Goal: Communication & Community: Answer question/provide support

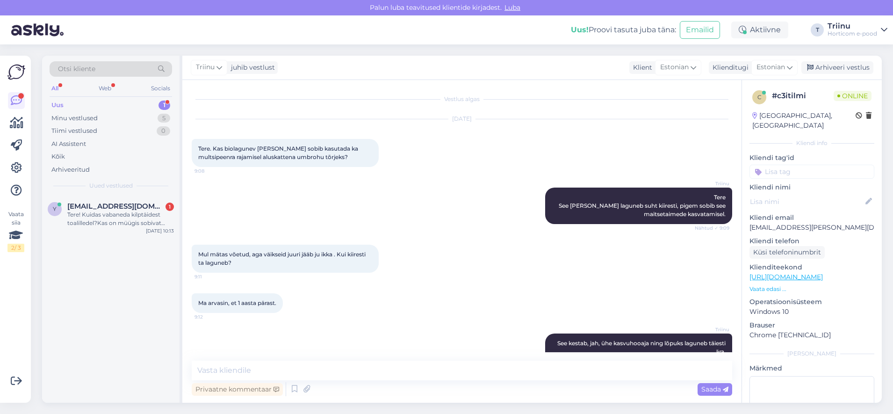
scroll to position [368, 0]
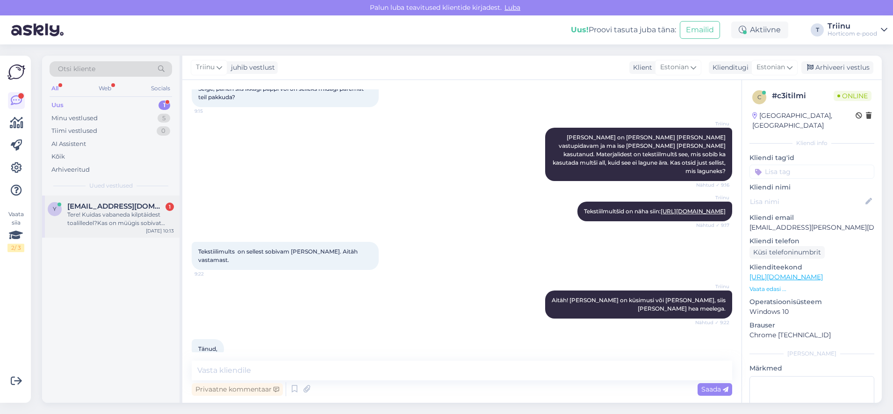
click at [106, 219] on div "Tere! Kuidas vabaneda kilptäidest toalilledel?Kas on müügis sobivat tõrjevahend…" at bounding box center [120, 218] width 107 height 17
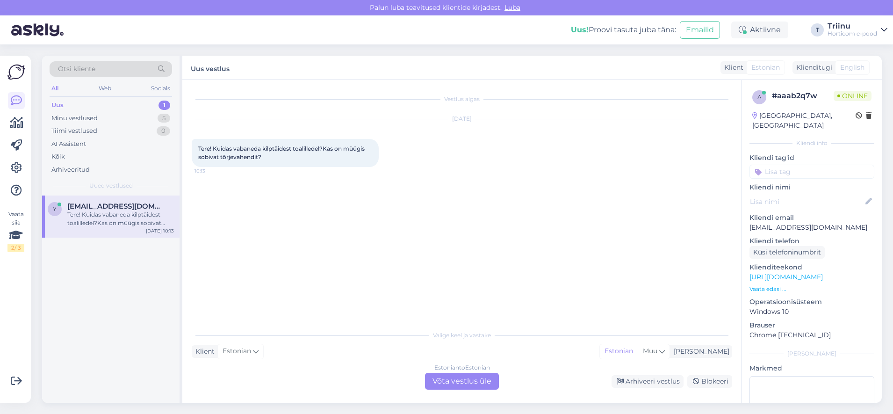
scroll to position [0, 0]
click at [464, 380] on div "Estonian to Estonian Võta vestlus üle" at bounding box center [462, 380] width 74 height 17
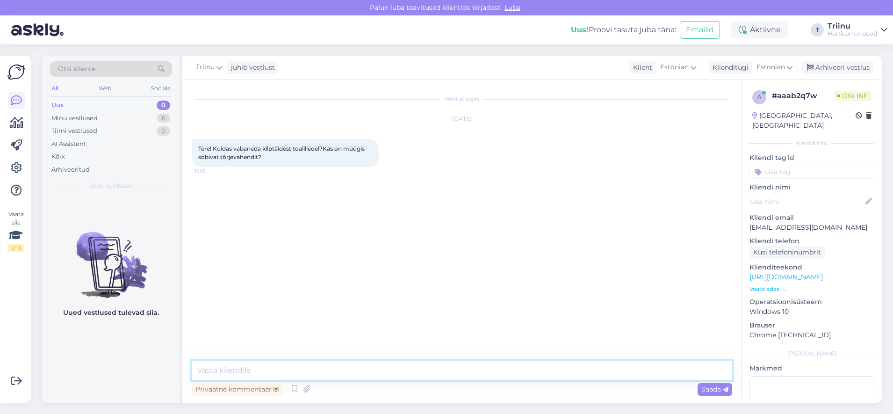
click at [316, 371] on textarea at bounding box center [462, 370] width 540 height 20
click at [405, 372] on textarea at bounding box center [462, 370] width 540 height 20
paste textarea "Kilptäi on üks sagedasemaid toalillede kahjureid – väikesed pruunid, vahakatteg…"
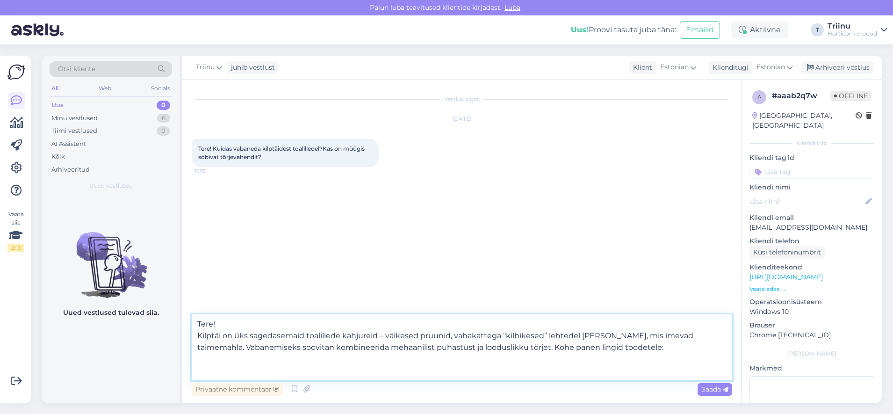
click at [249, 360] on textarea "Tere! Kilptäi on üks sagedasemaid toalillede kahjureid – väikesed pruunid, vaha…" at bounding box center [462, 347] width 540 height 66
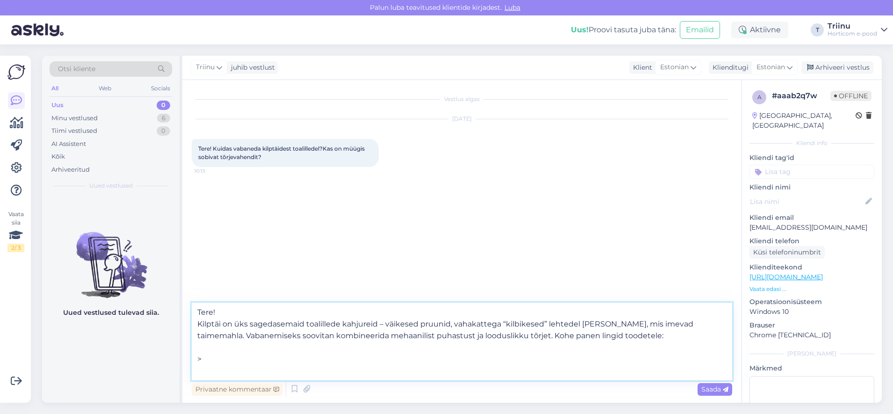
paste textarea "Pühi [PERSON_NAME] varsi niiske lapiga või vatitikuga, mida oled kastnud seebiv…"
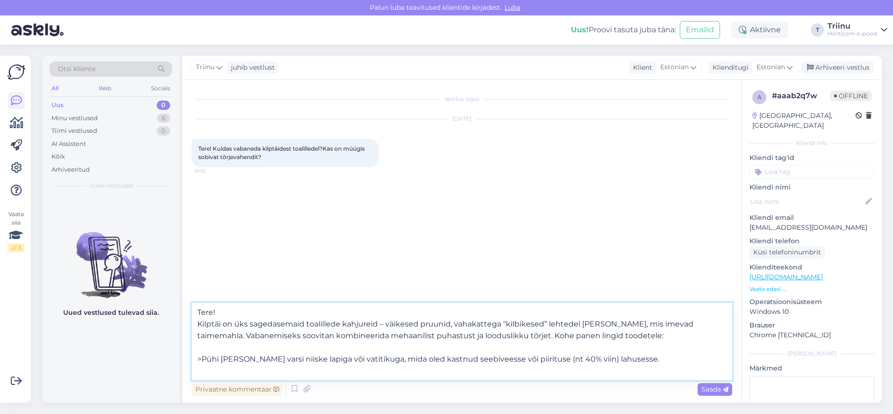
click at [625, 359] on textarea "Tere! Kilptäi on üks sagedasemaid toalillede kahjureid – väikesed pruunid, vaha…" at bounding box center [462, 341] width 540 height 78
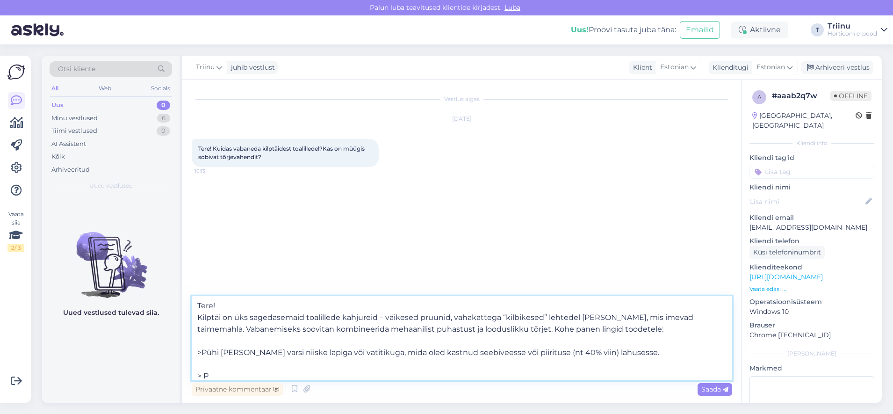
click at [202, 348] on textarea "Tere! Kilptäi on üks sagedasemaid toalillede kahjureid – väikesed pruunid, vaha…" at bounding box center [462, 338] width 540 height 84
click at [243, 374] on textarea "Tere! Kilptäi on üks sagedasemaid toalillede kahjureid – väikesed pruunid, vaha…" at bounding box center [462, 338] width 540 height 84
click at [235, 373] on textarea "Tere! Kilptäi on üks sagedasemaid toalillede kahjureid – väikesed pruunid, vaha…" at bounding box center [462, 338] width 540 height 84
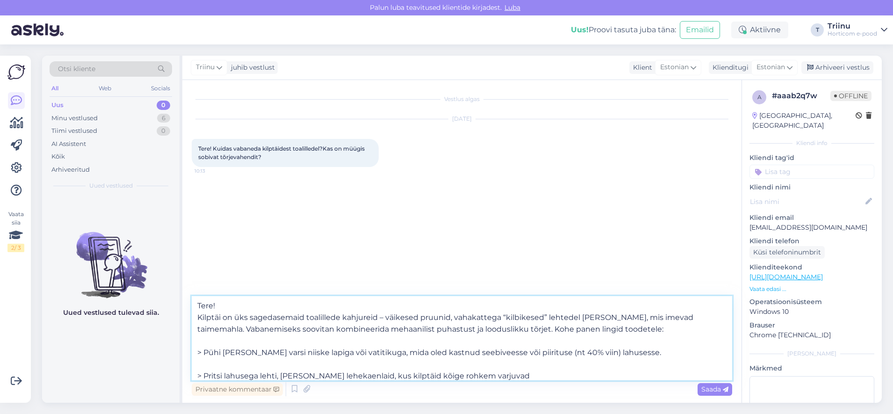
paste textarea "[URL][DOMAIN_NAME]"
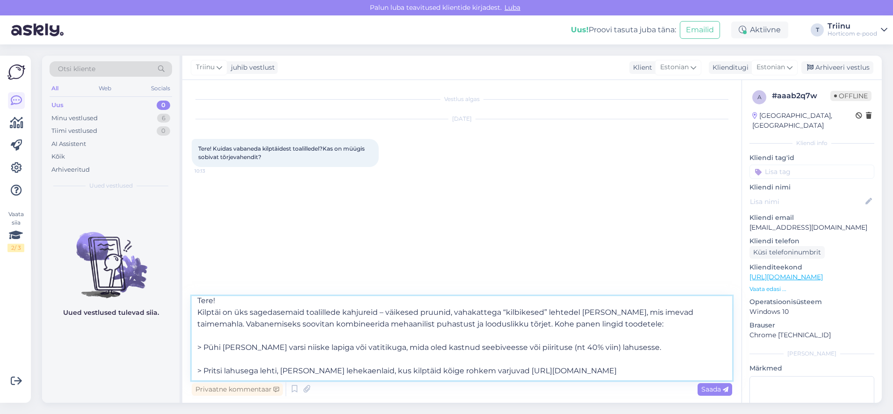
scroll to position [23, 0]
click at [223, 351] on textarea "Tere! Kilptäi on üks sagedasemaid toalillede kahjureid – väikesed pruunid, vaha…" at bounding box center [462, 338] width 540 height 84
click at [522, 325] on textarea "Tere! Kilptäi on üks sagedasemaid toalillede kahjureid – väikesed pruunid, vaha…" at bounding box center [462, 338] width 540 height 84
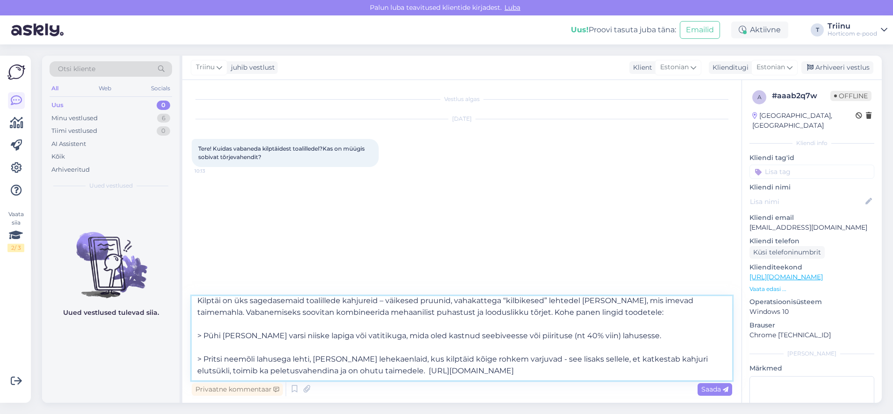
click at [204, 357] on textarea "Tere! Kilptäi on üks sagedasemaid toalillede kahjureid – väikesed pruunid, vaha…" at bounding box center [462, 338] width 540 height 84
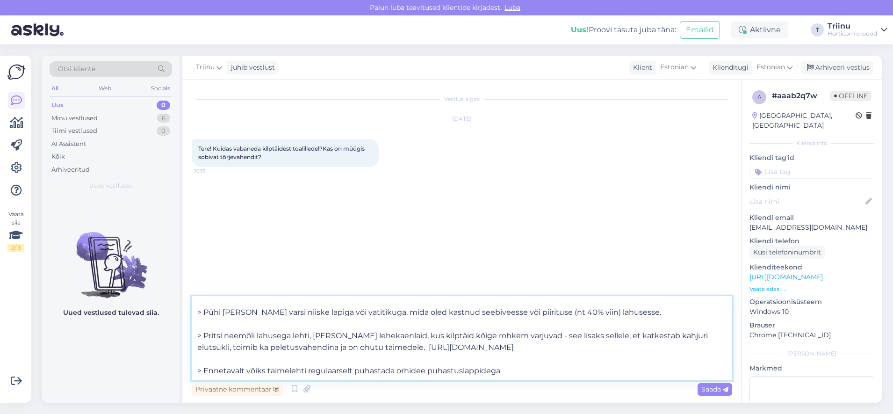
click at [510, 361] on textarea "Tere! Kilptäi on üks sagedasemaid toalillede kahjureid – väikesed pruunid, vaha…" at bounding box center [462, 338] width 540 height 84
paste textarea "[URL][DOMAIN_NAME]"
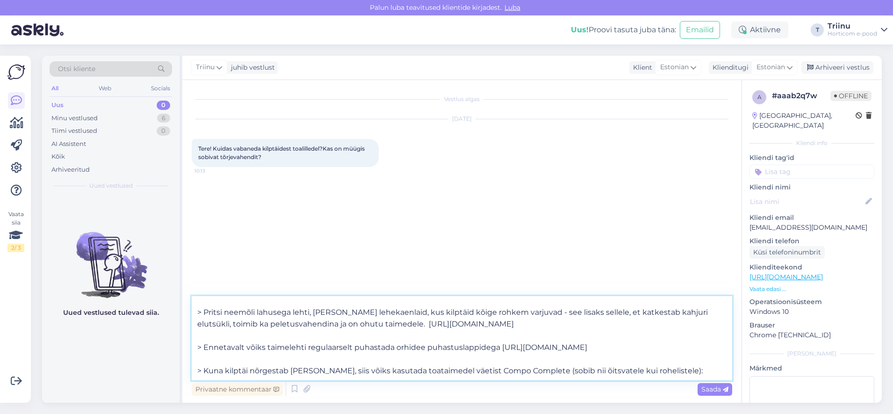
click at [669, 375] on textarea "Tere! Kilptäi on üks sagedasemaid toalillede kahjureid – väikesed pruunid, vaha…" at bounding box center [462, 338] width 540 height 84
paste textarea "[URL][DOMAIN_NAME]"
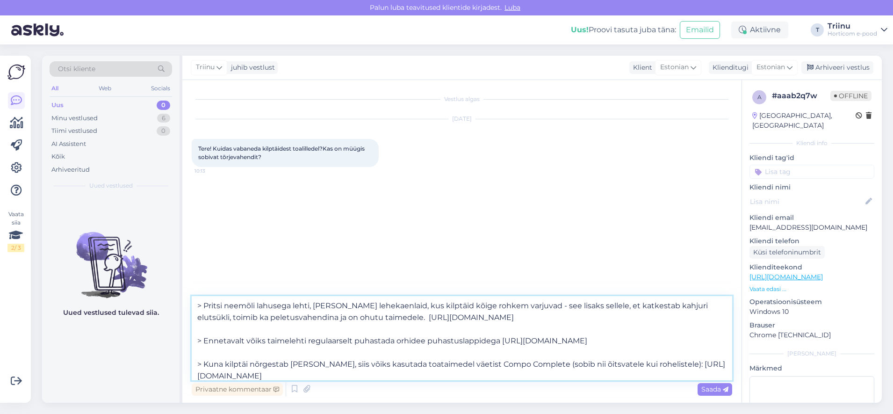
scroll to position [82, 0]
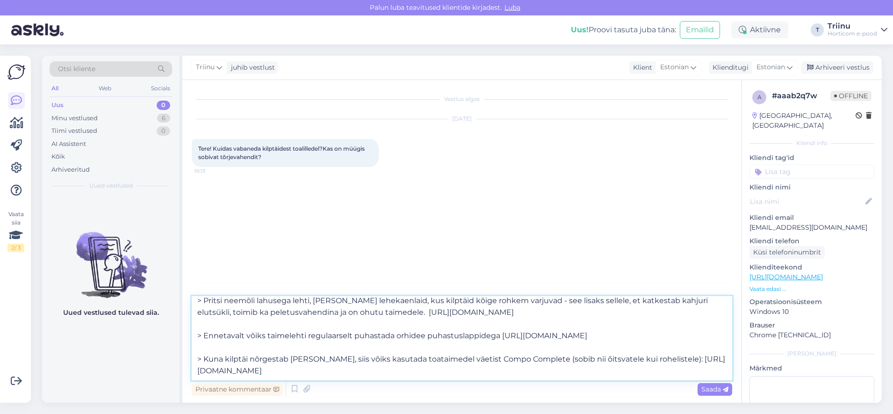
click at [332, 341] on textarea "Tere! Kilptäi on üks sagedasemaid toalillede kahjureid – väikesed pruunid, vaha…" at bounding box center [462, 338] width 540 height 84
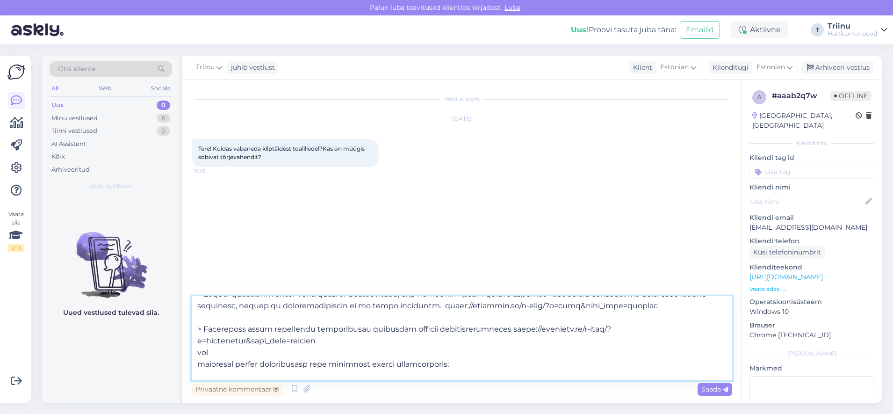
paste textarea "[URL][DOMAIN_NAME]"
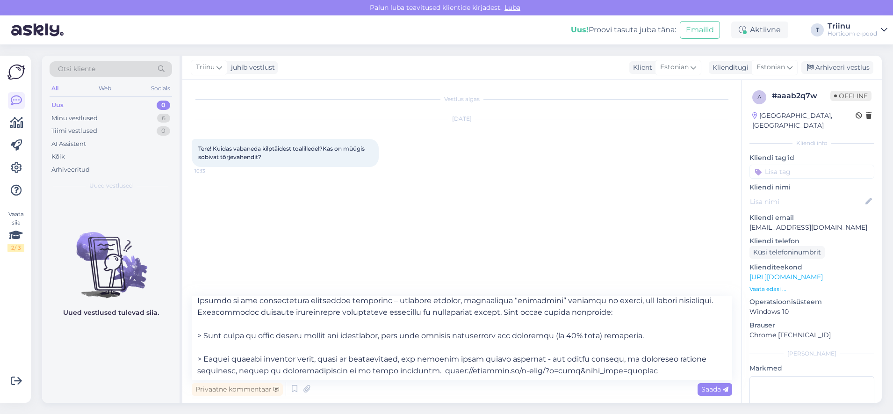
scroll to position [0, 0]
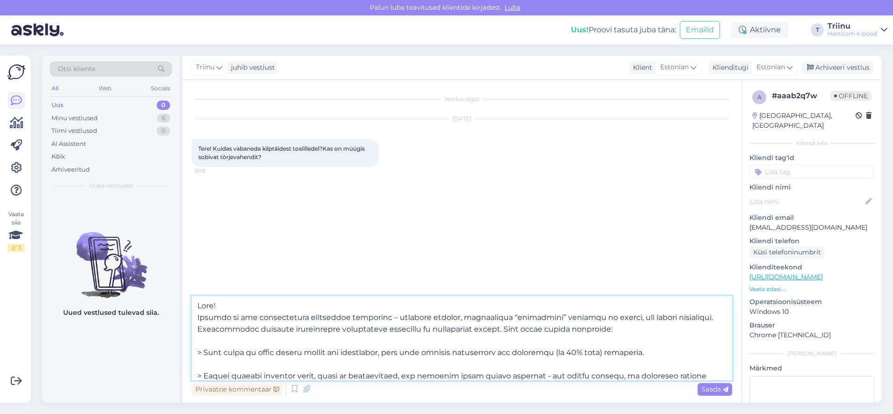
drag, startPoint x: 437, startPoint y: 329, endPoint x: 500, endPoint y: 329, distance: 63.1
click at [500, 329] on textarea at bounding box center [462, 338] width 540 height 84
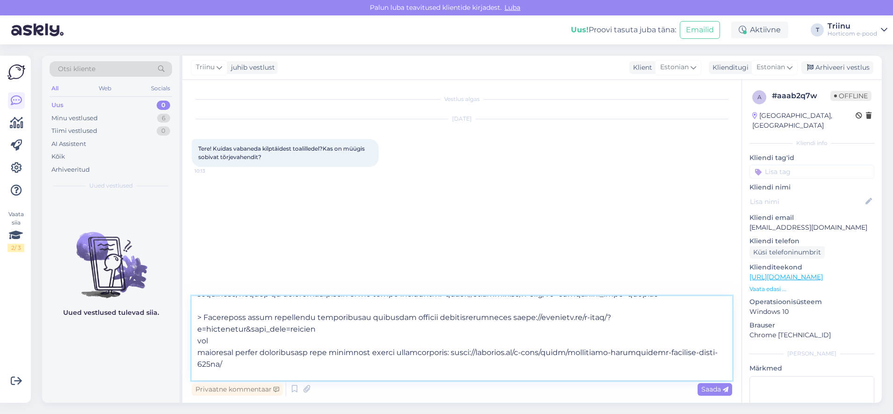
scroll to position [75, 0]
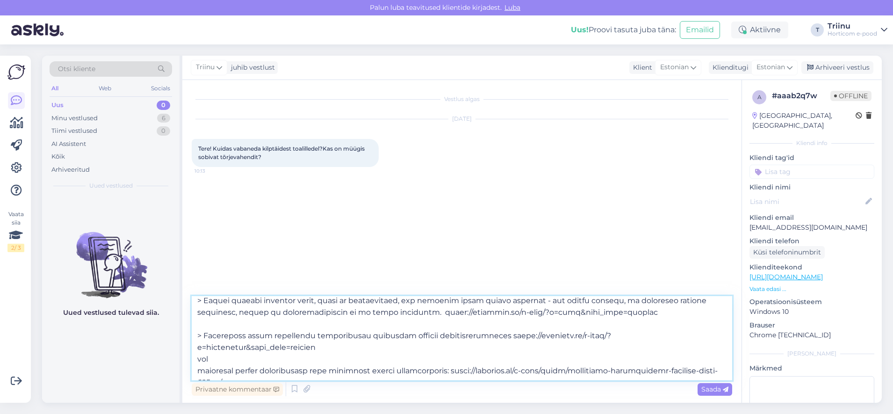
click at [617, 311] on textarea at bounding box center [462, 338] width 540 height 84
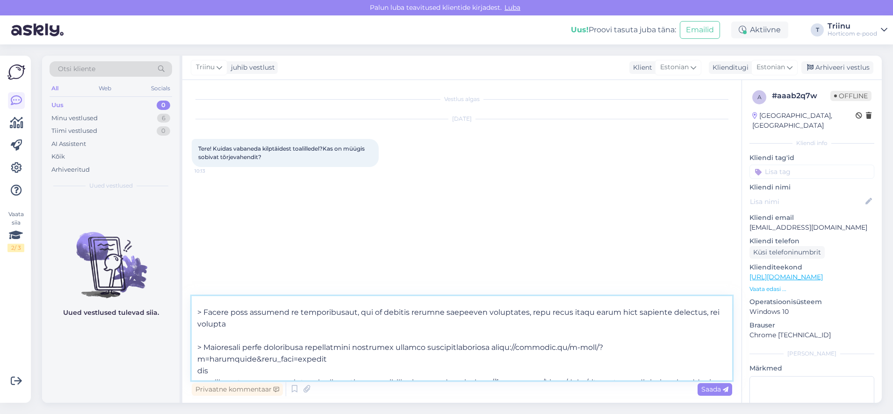
scroll to position [110, 0]
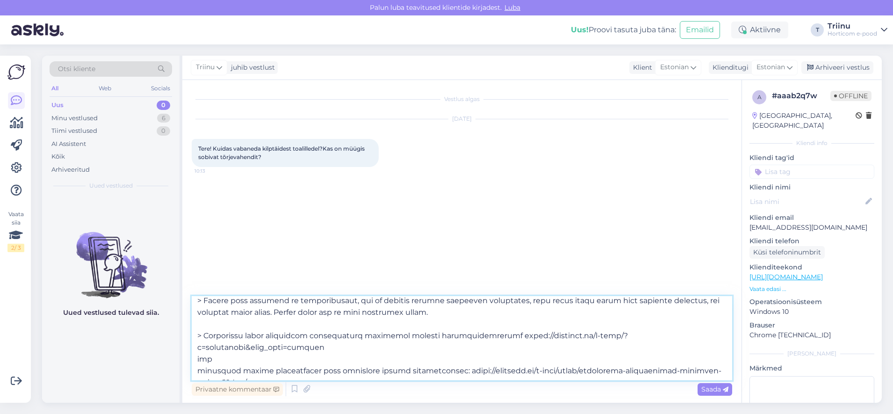
click at [378, 312] on textarea at bounding box center [462, 338] width 540 height 84
click at [221, 357] on textarea at bounding box center [462, 338] width 540 height 84
click at [477, 313] on textarea at bounding box center [462, 338] width 540 height 84
paste textarea "[URL][DOMAIN_NAME]"
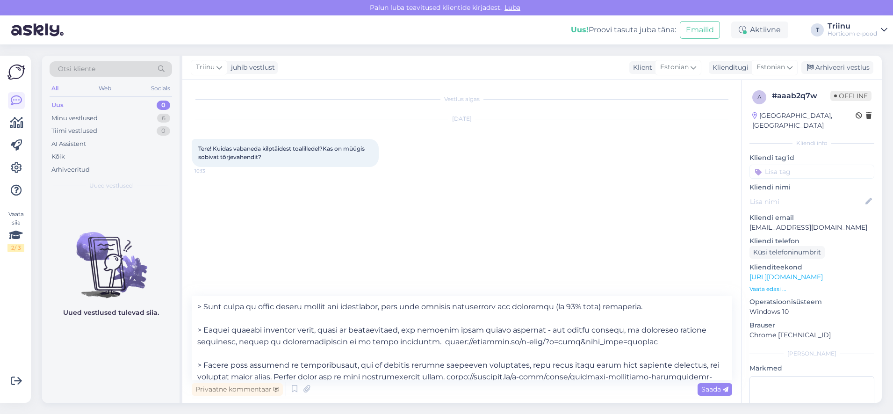
scroll to position [64, 0]
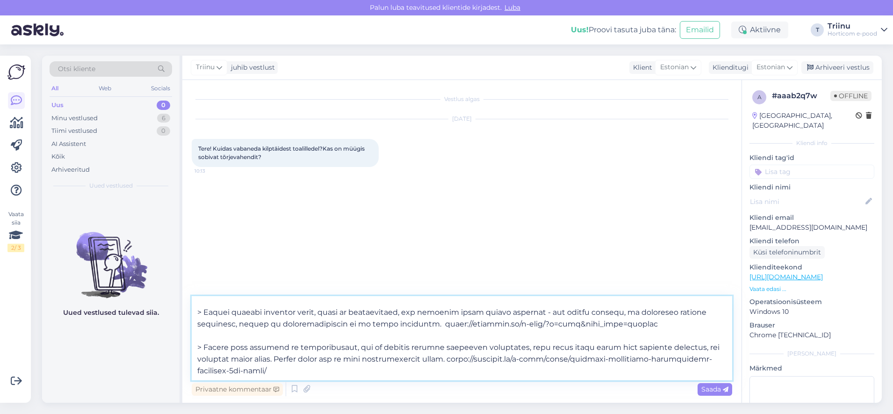
click at [610, 324] on textarea at bounding box center [462, 338] width 540 height 84
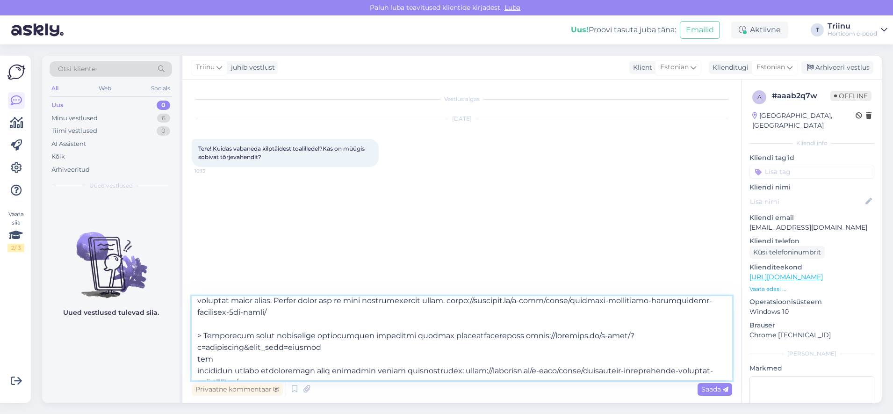
scroll to position [180, 0]
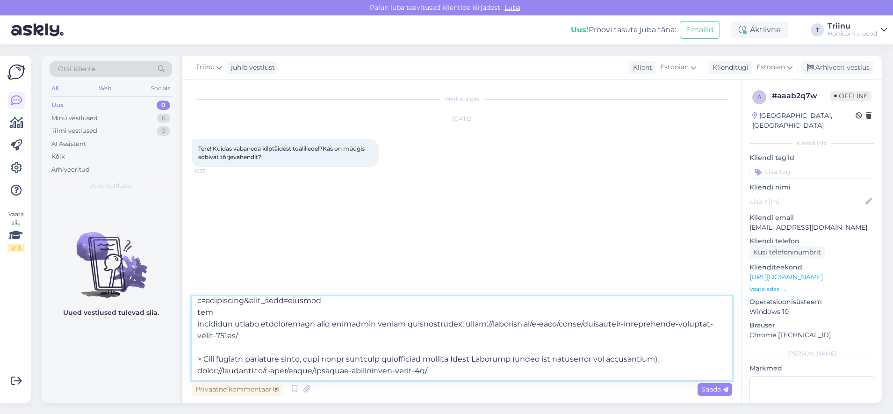
click at [274, 325] on textarea at bounding box center [462, 338] width 540 height 84
click at [444, 313] on textarea at bounding box center [462, 338] width 540 height 84
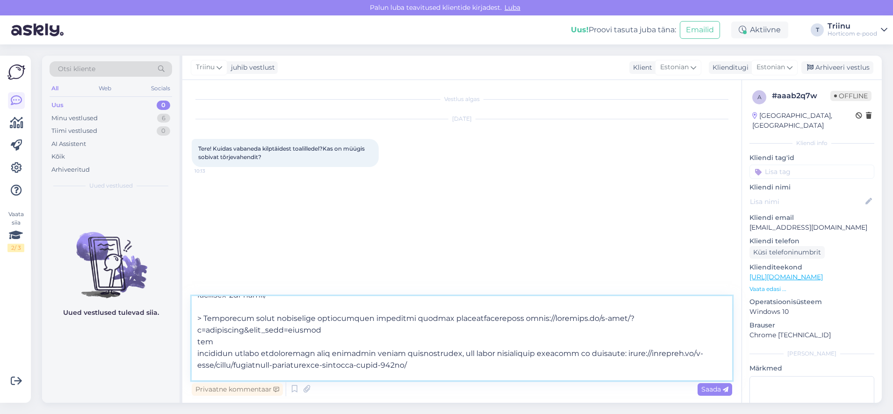
scroll to position [122, 0]
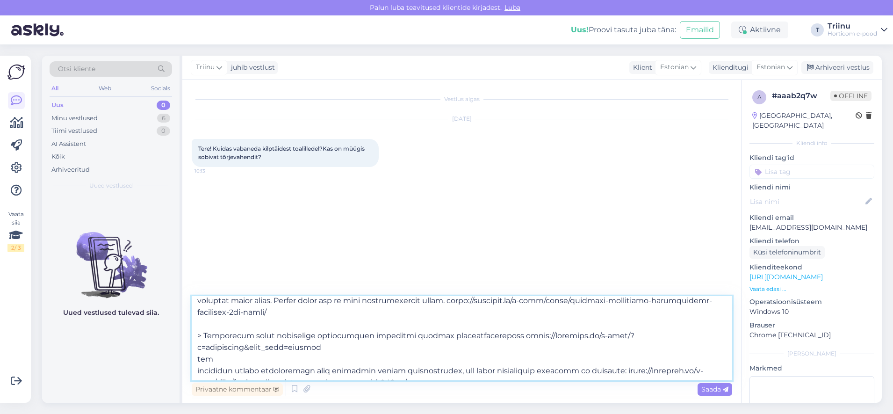
drag, startPoint x: 397, startPoint y: 336, endPoint x: 241, endPoint y: 367, distance: 159.2
click at [241, 367] on textarea at bounding box center [462, 338] width 540 height 84
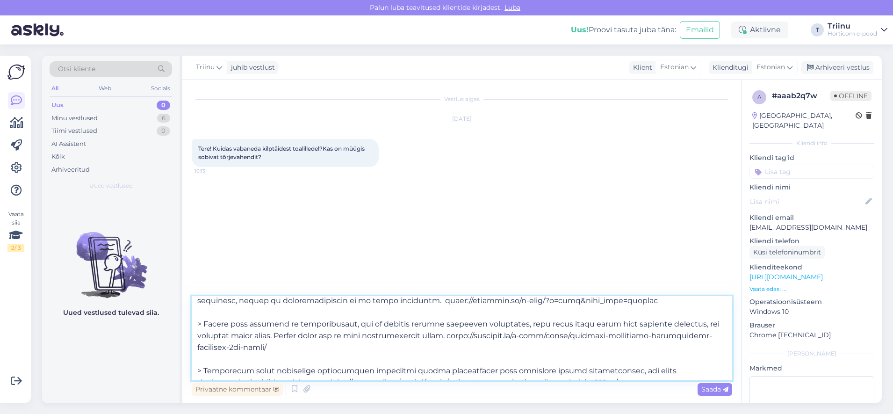
scroll to position [29, 0]
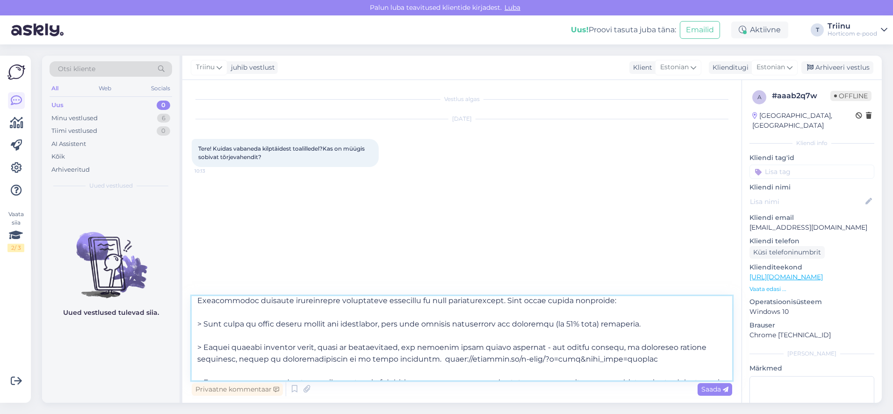
click at [391, 358] on textarea at bounding box center [462, 338] width 540 height 84
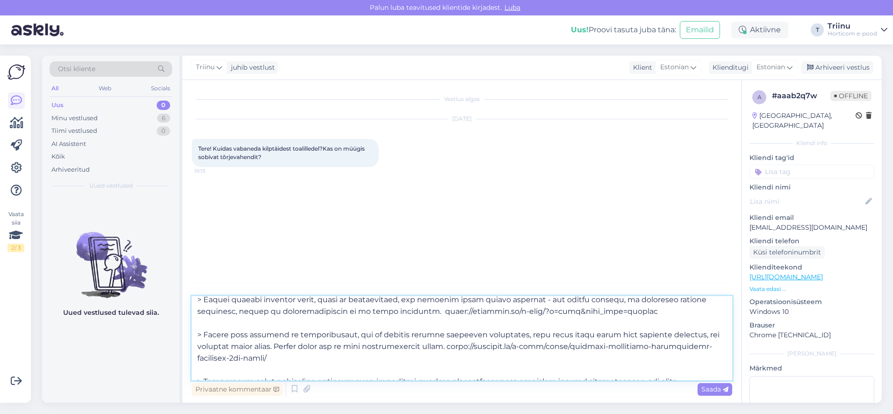
scroll to position [145, 0]
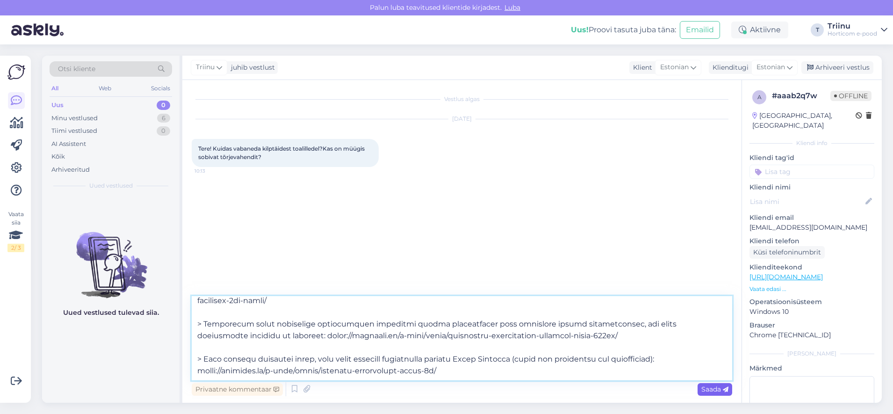
type textarea "Lore! Ipsumdo si ame consectetura elitseddoe temporinc – utlabore etdolor, magn…"
click at [716, 389] on span "Saada" at bounding box center [714, 389] width 27 height 8
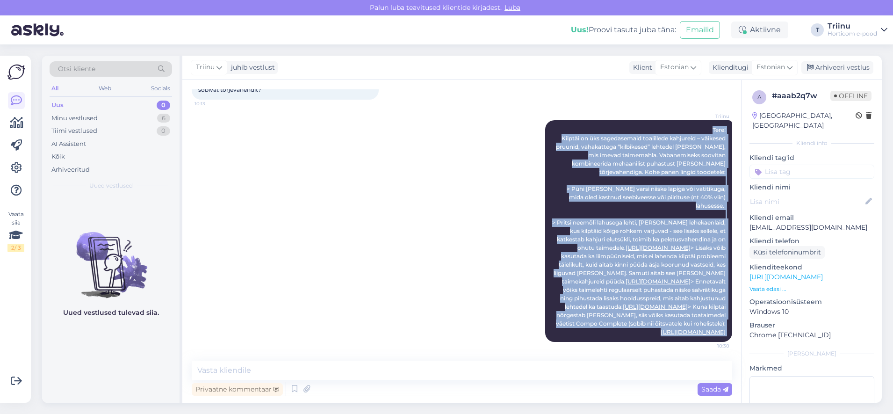
scroll to position [135, 0]
drag, startPoint x: 700, startPoint y: 122, endPoint x: 717, endPoint y: 332, distance: 210.0
click at [717, 332] on div "Triinu Tere! Kilptäi on üks sagedasemaid toalillede kahjureid – väikesed pruuni…" at bounding box center [638, 230] width 187 height 221
copy span "Lore! Ipsumdo si ame consectetura elitseddoe temporinc – utlabore etdolor, magn…"
